Goal: Transaction & Acquisition: Register for event/course

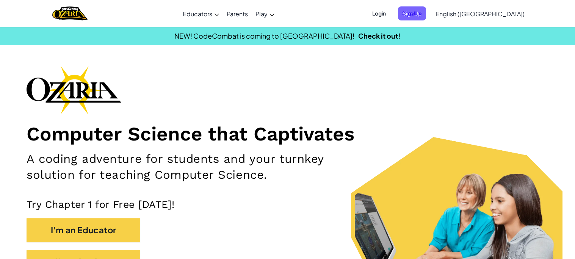
click at [390, 9] on span "Login" at bounding box center [379, 13] width 23 height 14
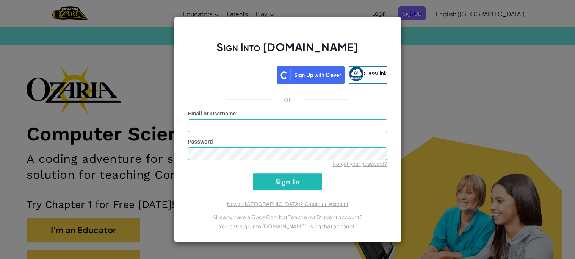
click at [449, 51] on div "Sign Into [DOMAIN_NAME] ClassLink or Unknown Error Email or Username : Password…" at bounding box center [287, 129] width 575 height 259
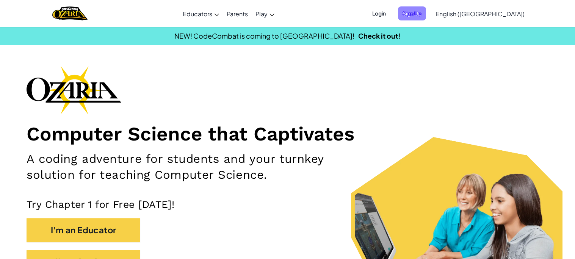
click at [426, 18] on span "Sign Up" at bounding box center [412, 13] width 28 height 14
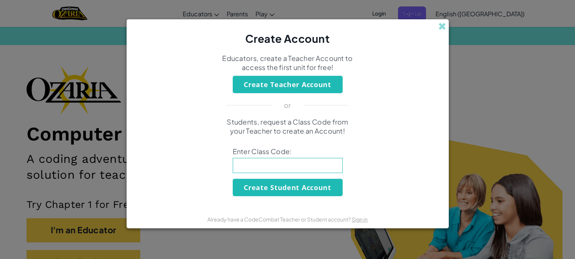
click at [266, 85] on button "Create Teacher Account" at bounding box center [288, 84] width 110 height 17
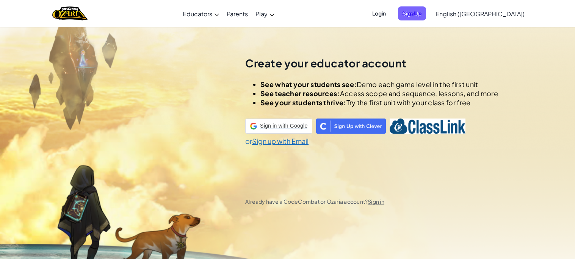
scroll to position [26, 0]
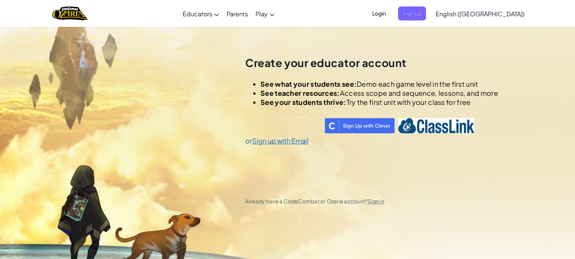
click at [390, 9] on span "Login" at bounding box center [379, 13] width 23 height 14
